Goal: Information Seeking & Learning: Learn about a topic

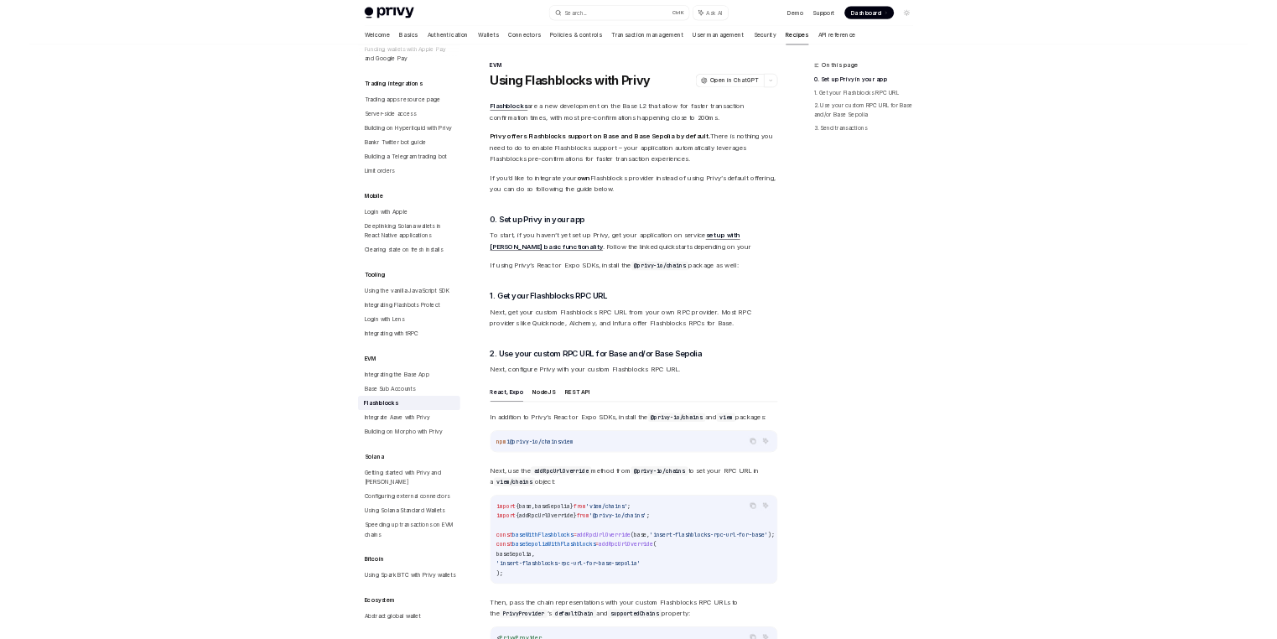
scroll to position [1763, 0]
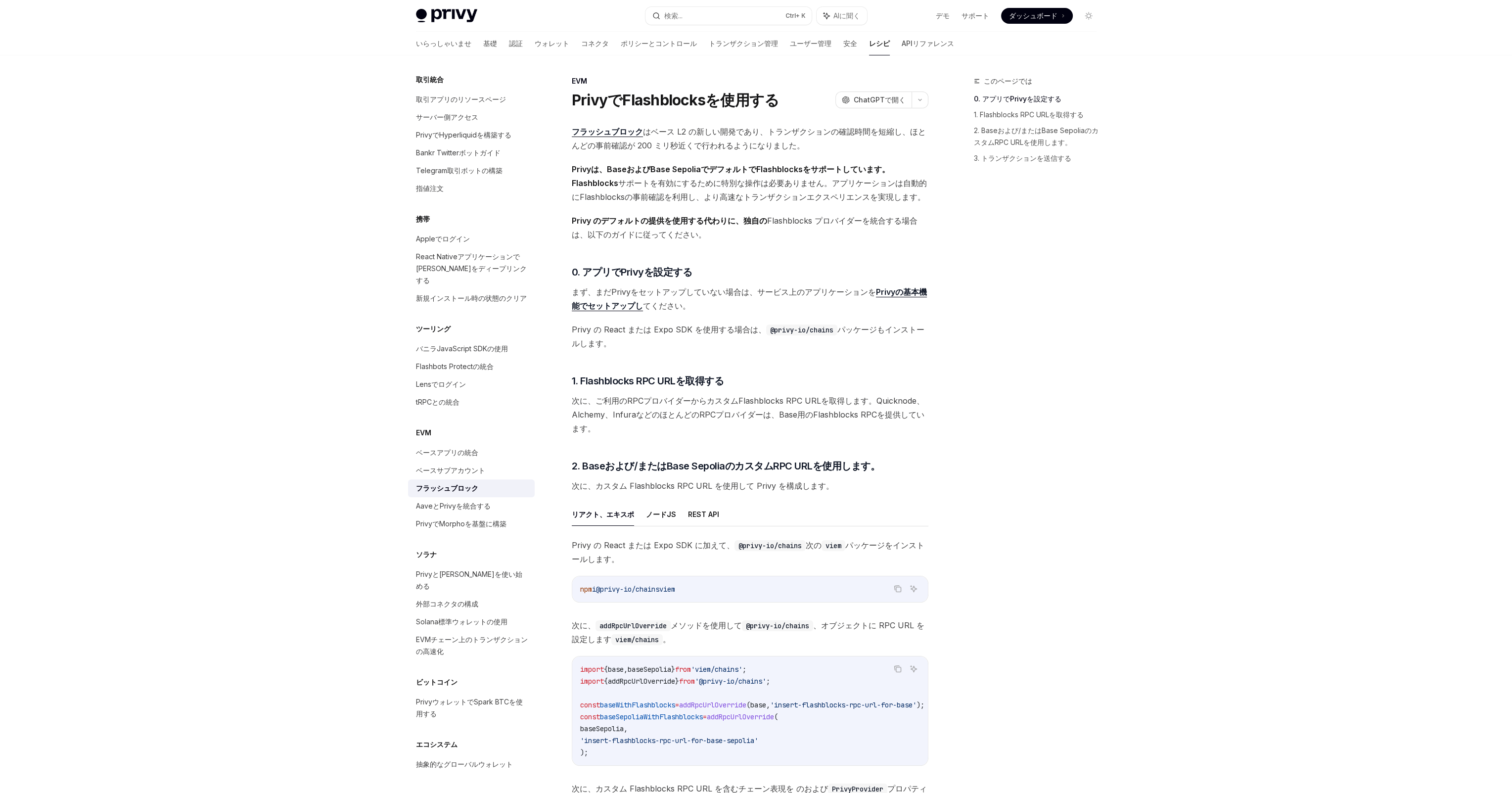
click at [632, 185] on font "サポートを有効にするために特別な操作は必要ありません。アプリケーションは自動的にFlashblocksの事前確認を利用し、より高速なトランザクションエクスペリ…" at bounding box center [749, 190] width 355 height 24
click at [657, 194] on font "サポートを有効にするために特別な操作は必要ありません。アプリケーションは自動的にFlashblocksの事前確認を利用し、より高速なトランザクションエクスペリ…" at bounding box center [749, 190] width 355 height 24
click at [667, 217] on font "Privy のデフォルトの提供を使用する代わりに、独自の" at bounding box center [669, 221] width 195 height 10
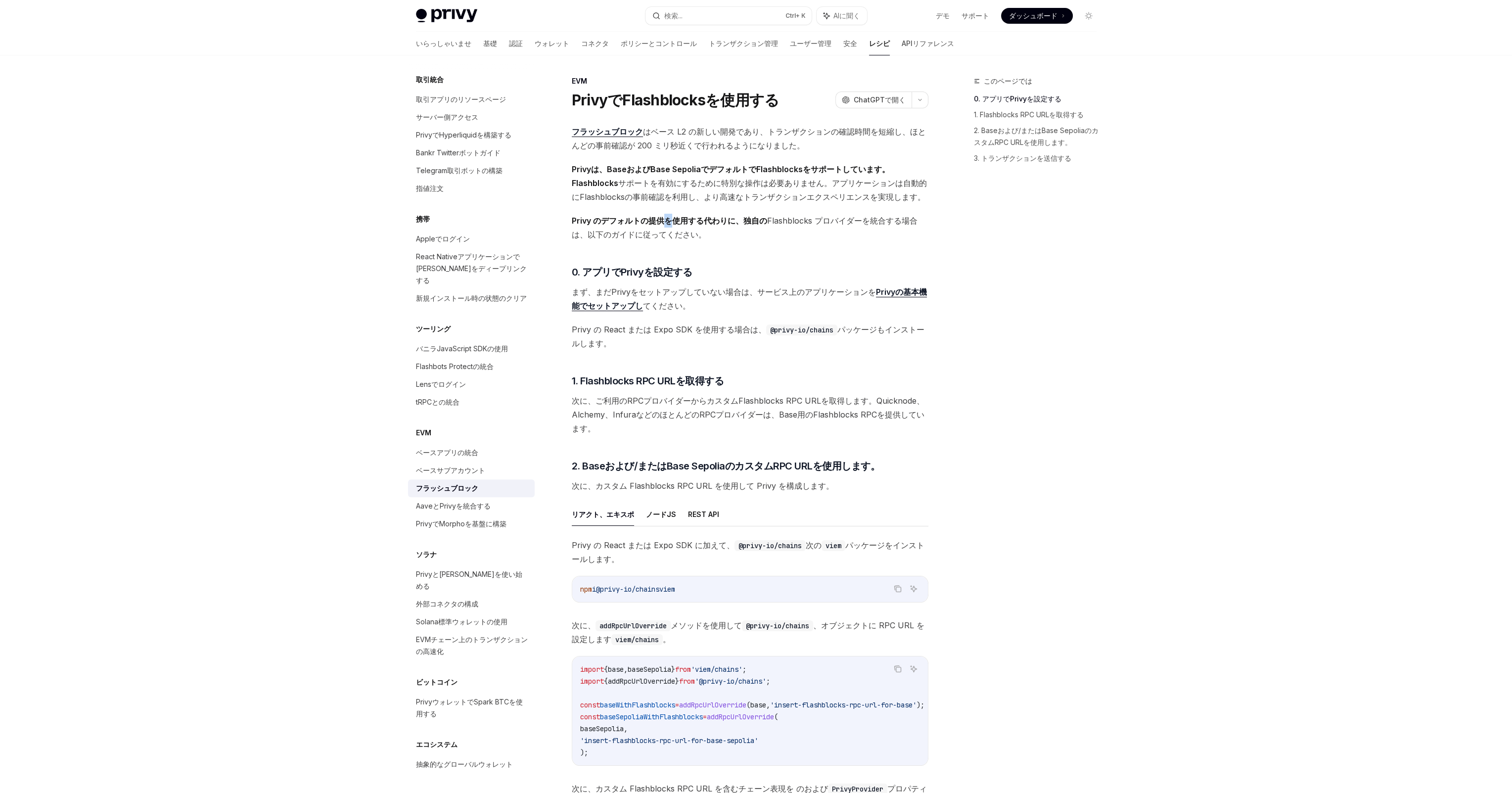
click at [667, 217] on font "Privy のデフォルトの提供を使用する代わりに、独自の" at bounding box center [669, 221] width 195 height 10
click at [728, 241] on span "Privy のデフォルトの提供を使用する代わりに、独自の Flashblocks プロバイダーを統合する場合は 、以下のガイドに従ってください。" at bounding box center [750, 227] width 357 height 28
click at [574, 217] on font "Privy のデフォルトの提供を使用する代わりに、独自の" at bounding box center [669, 221] width 195 height 10
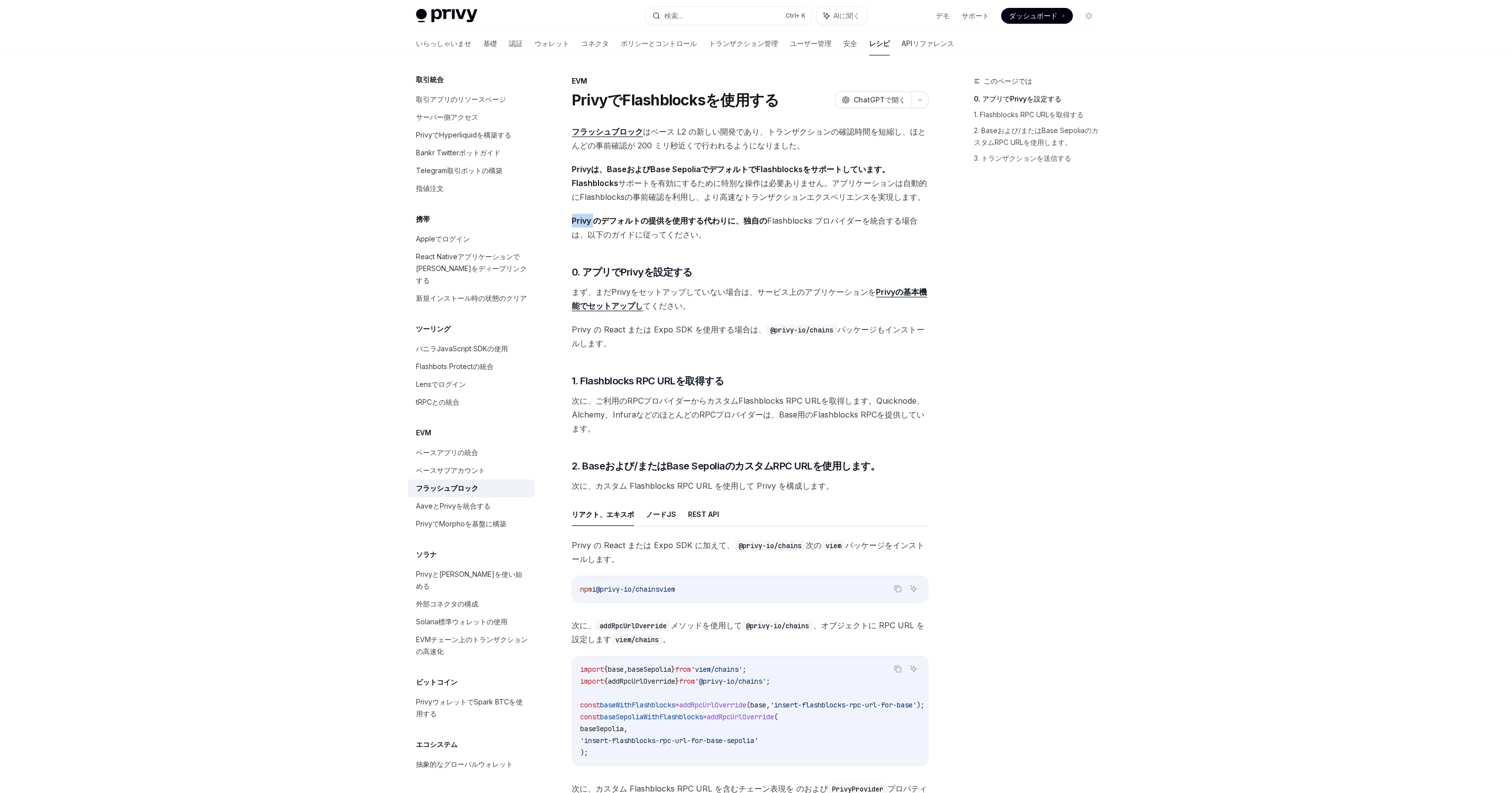
type textarea "*"
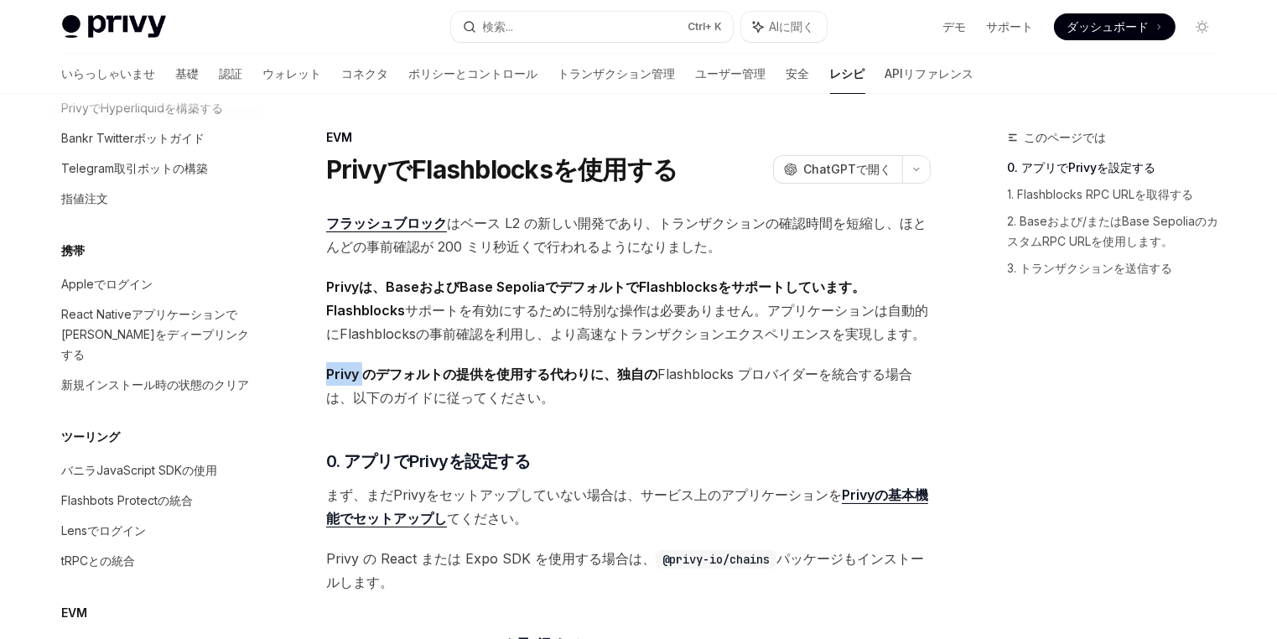
scroll to position [2263, 0]
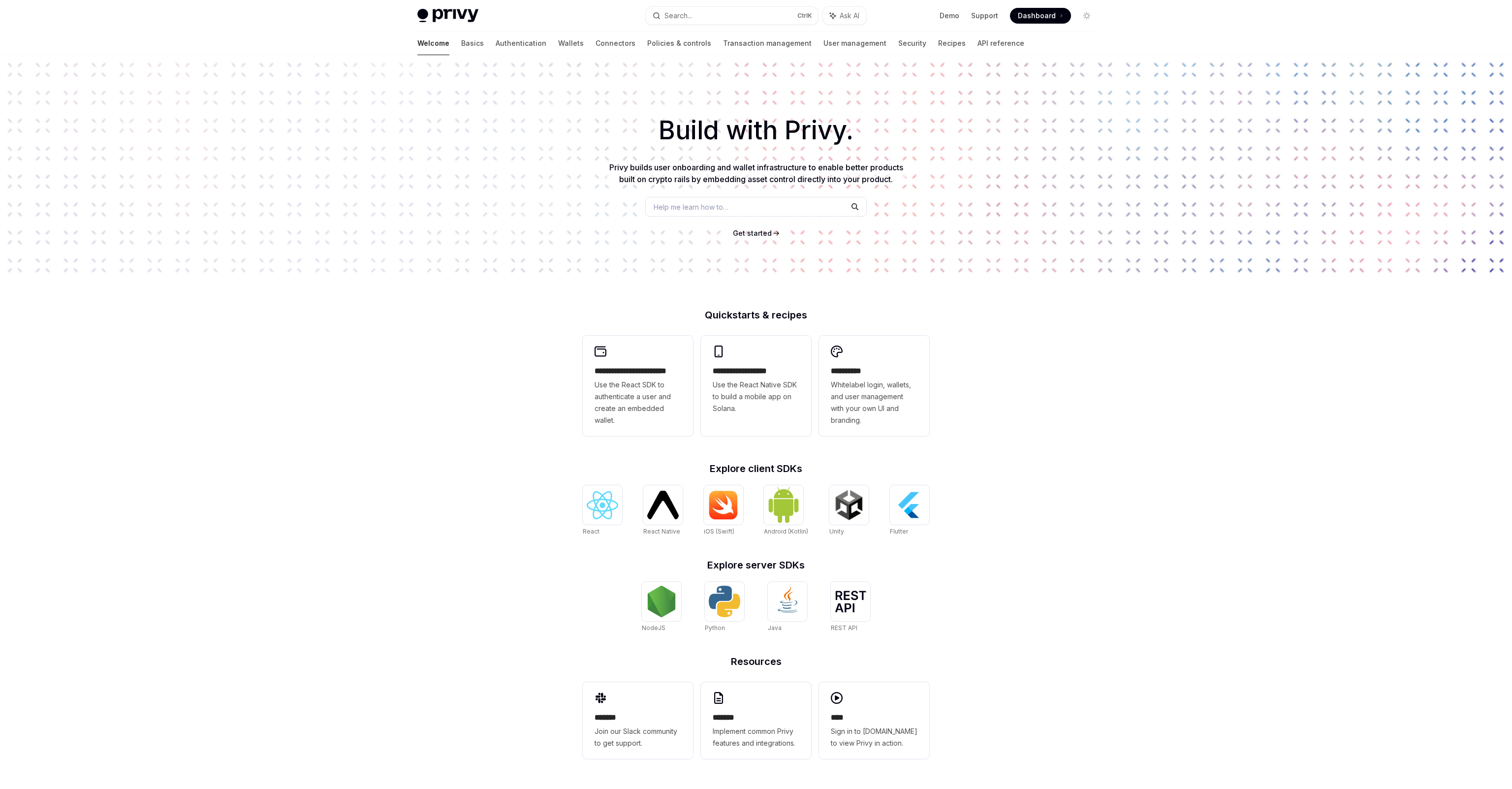
drag, startPoint x: 772, startPoint y: 125, endPoint x: 772, endPoint y: 83, distance: 42.0
drag, startPoint x: 772, startPoint y: 83, endPoint x: 468, endPoint y: 42, distance: 306.8
click at [495, 42] on link "Authentication" at bounding box center [521, 43] width 50 height 23
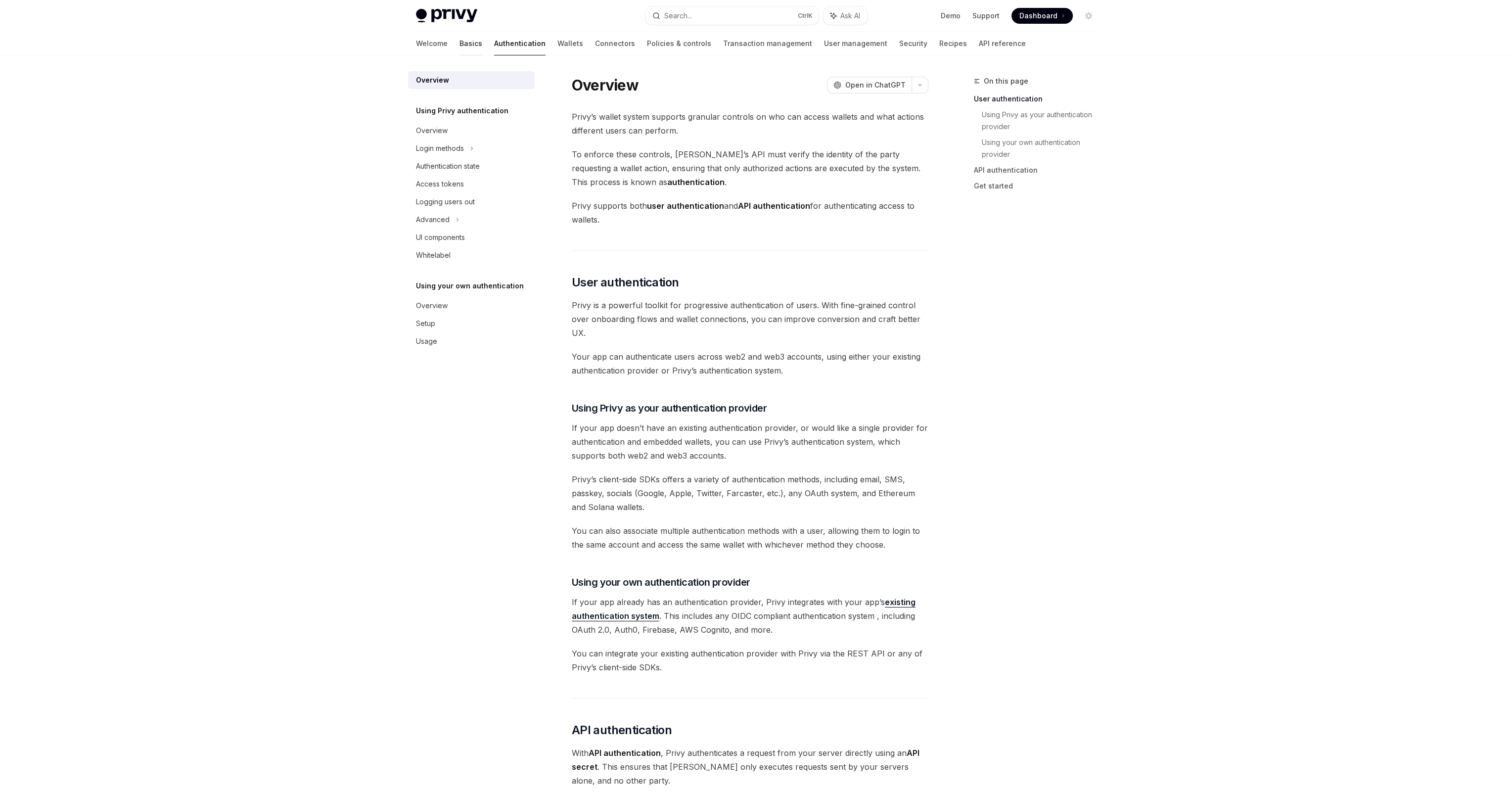
click at [460, 44] on link "Basics" at bounding box center [471, 44] width 23 height 24
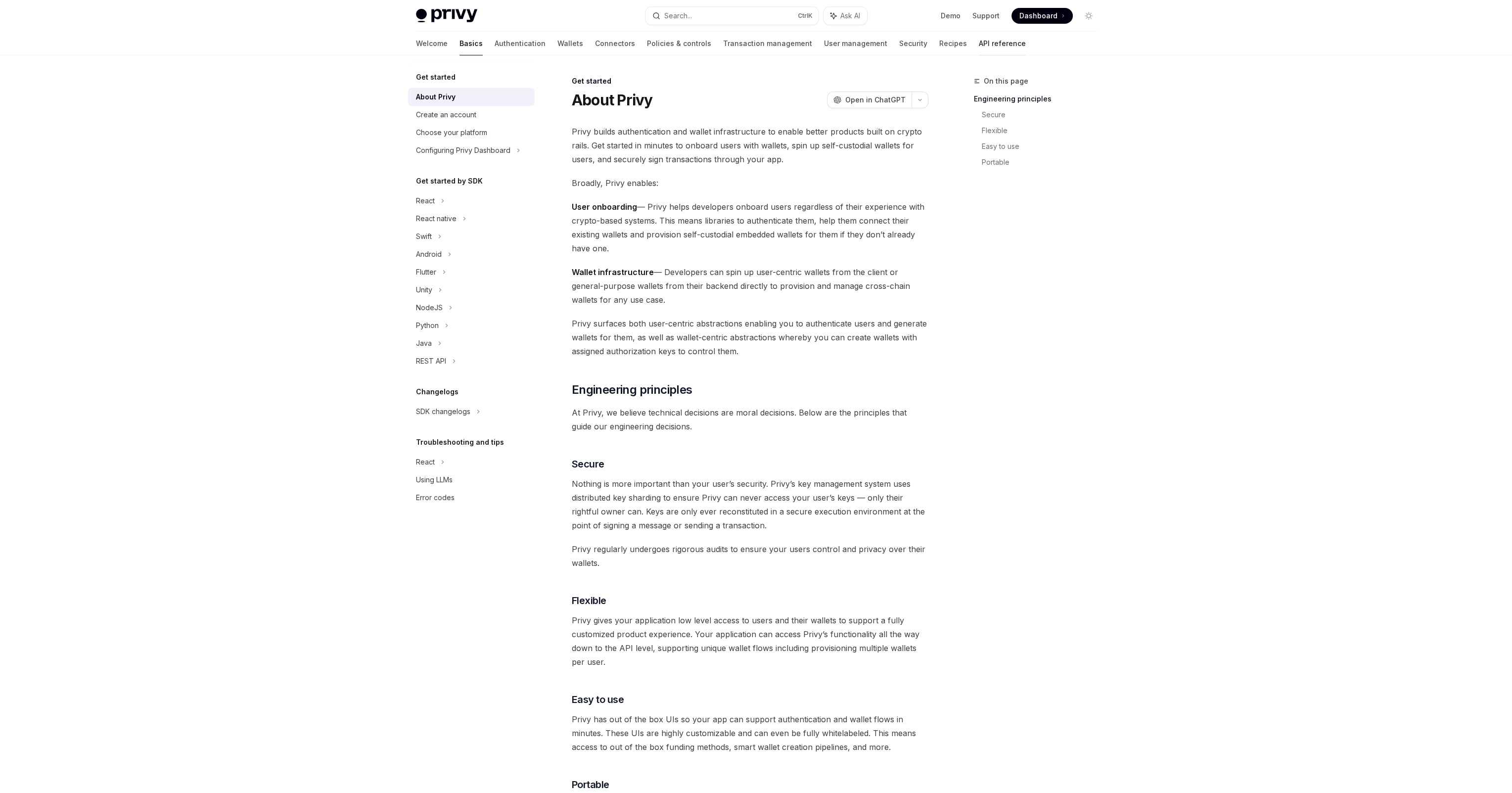
click at [979, 47] on link "API reference" at bounding box center [1002, 44] width 47 height 24
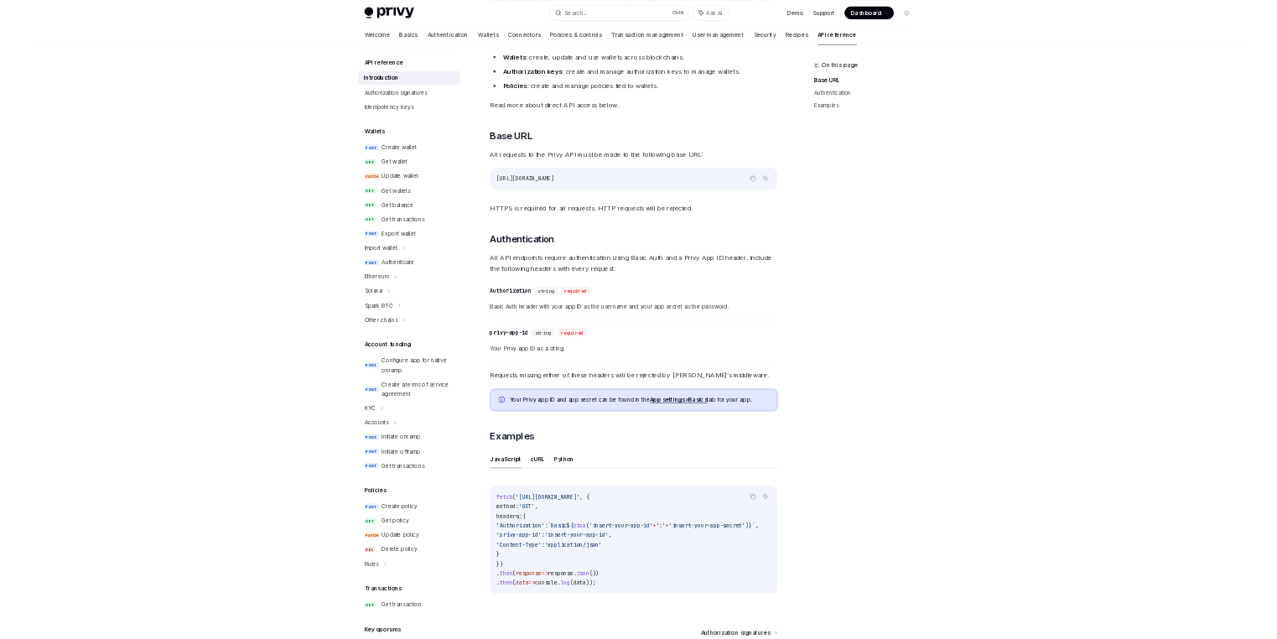
scroll to position [168, 0]
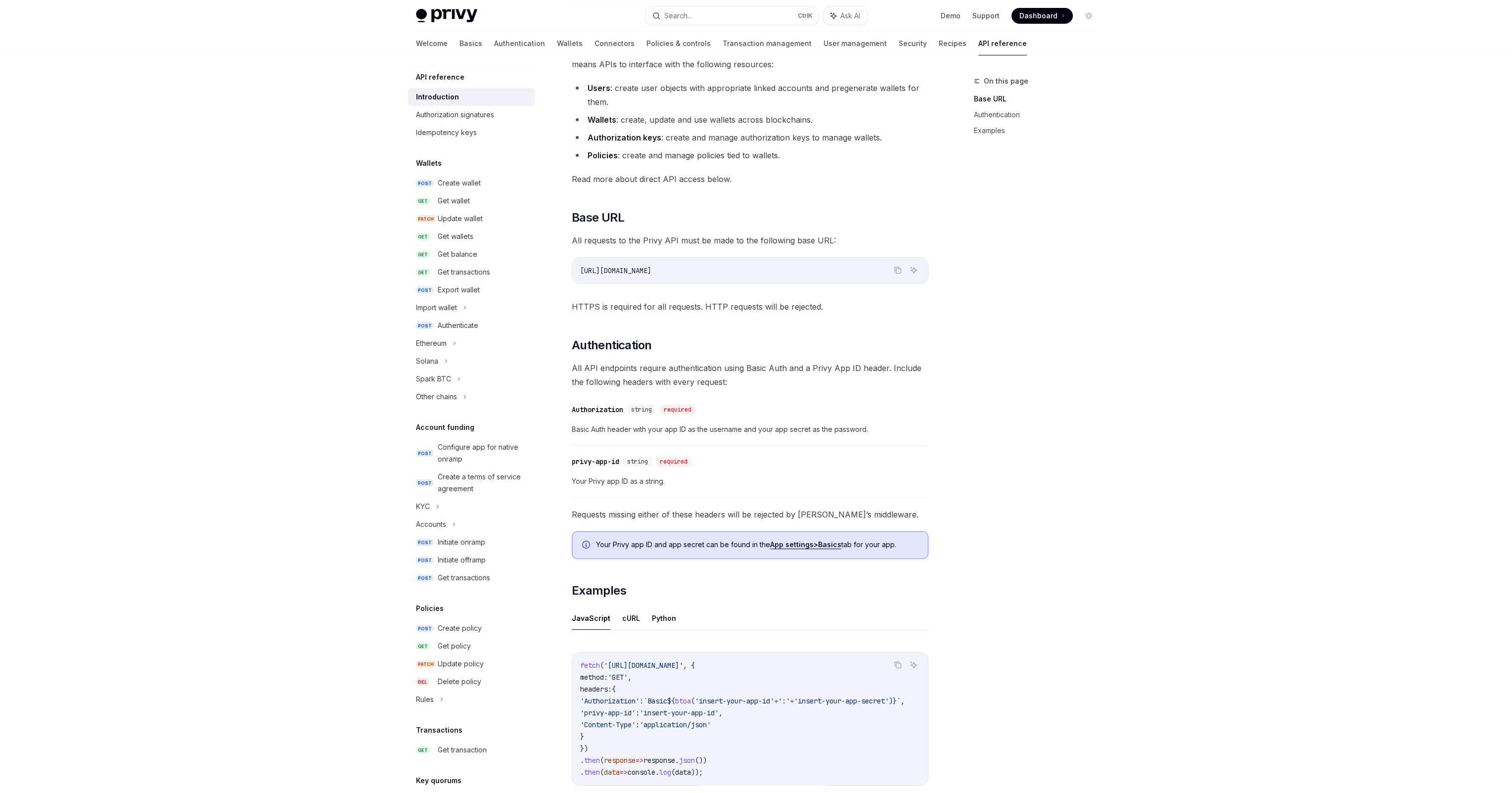
click at [1037, 13] on span "Dashboard" at bounding box center [1038, 15] width 38 height 10
type textarea "*"
